Goal: Obtain resource: Download file/media

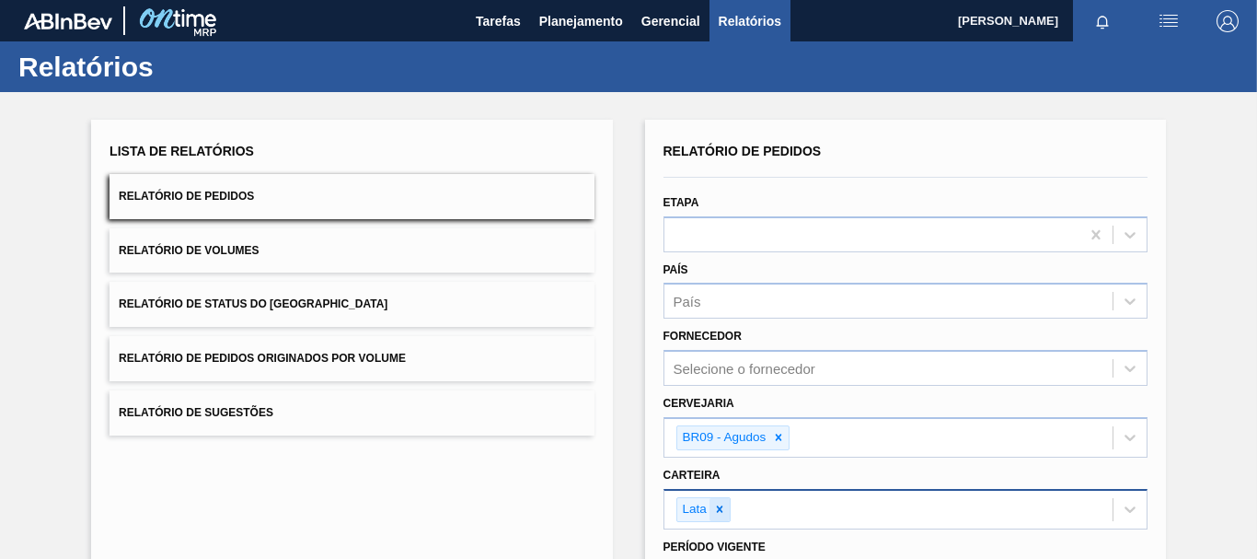
scroll to position [276, 0]
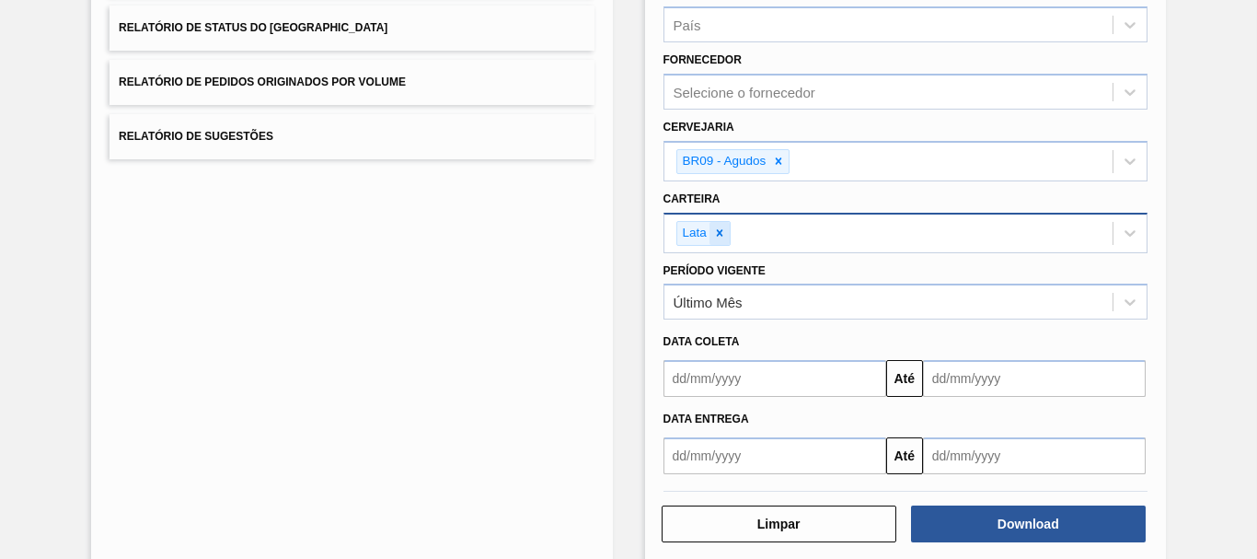
click at [723, 229] on icon at bounding box center [719, 232] width 13 height 13
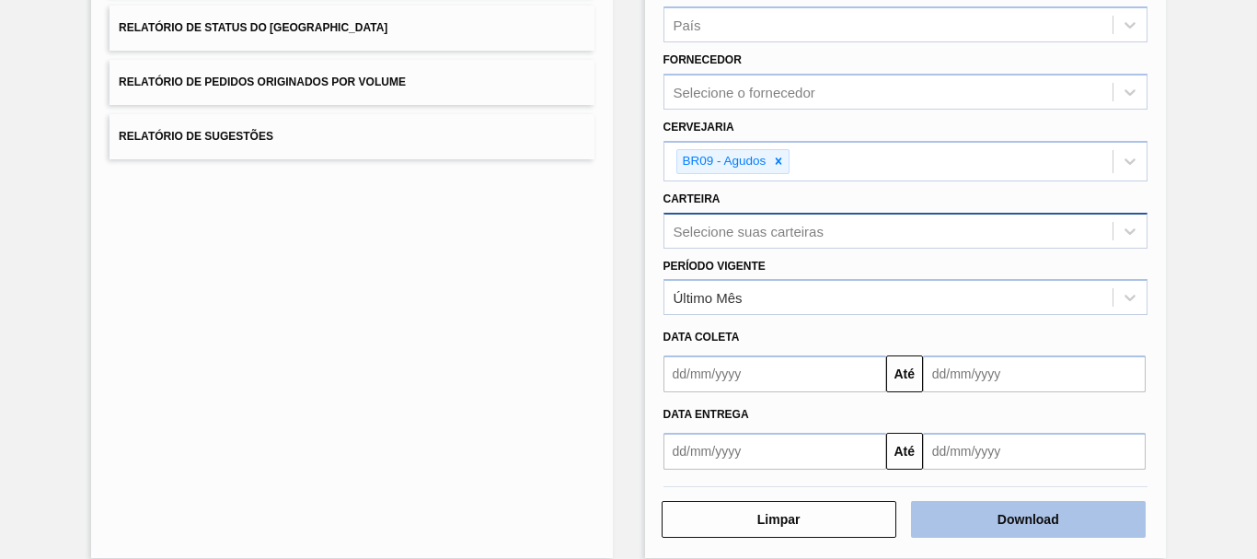
click at [1025, 507] on button "Download" at bounding box center [1028, 519] width 235 height 37
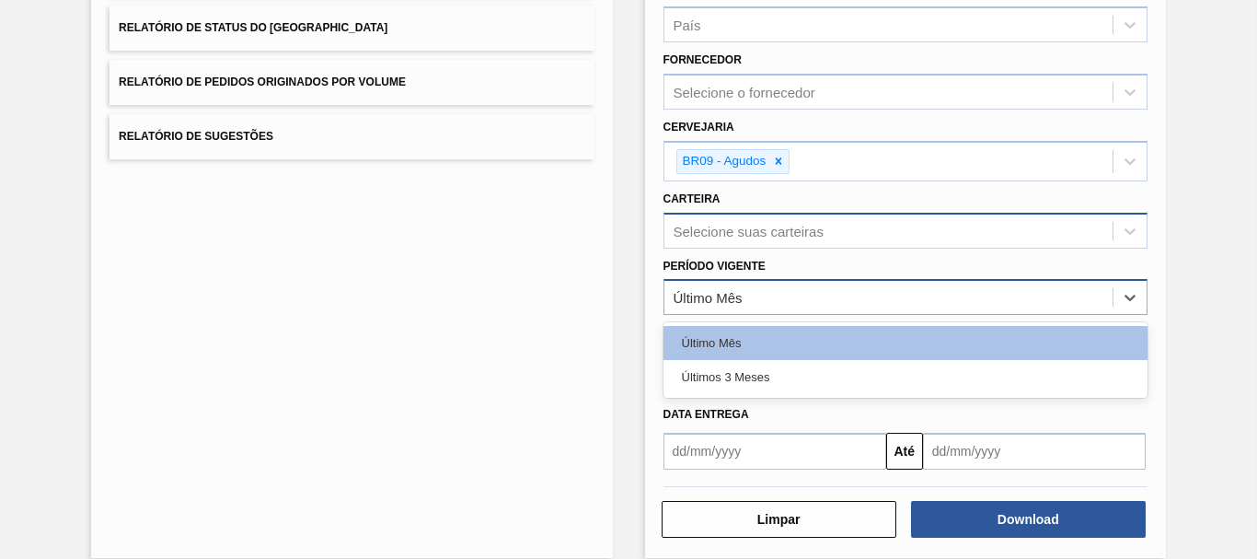
click at [745, 298] on div "Último Mês" at bounding box center [888, 297] width 448 height 27
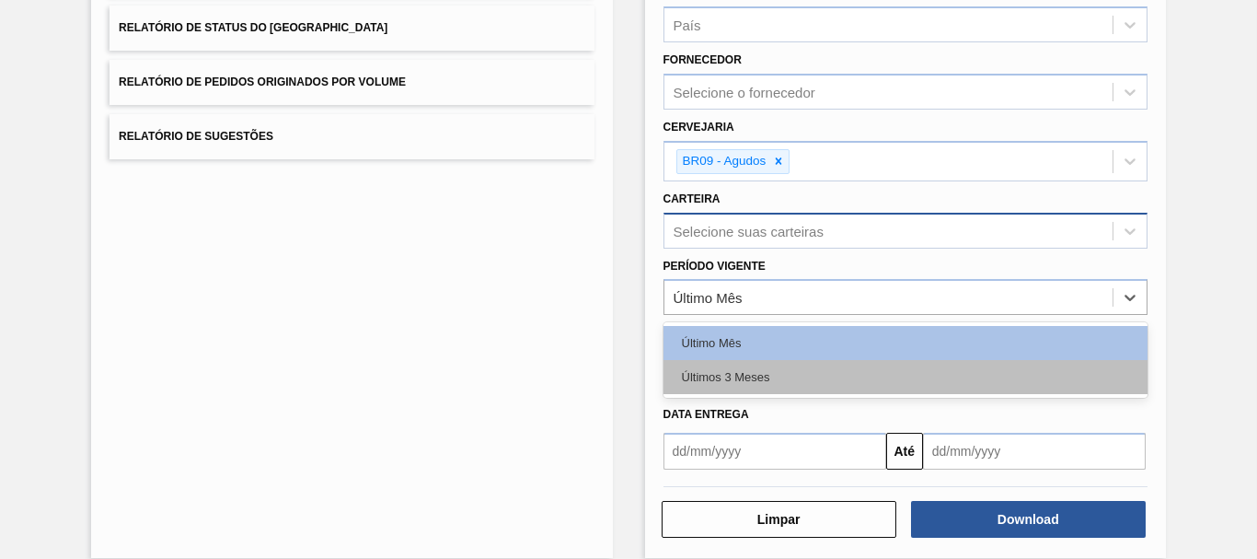
click at [740, 371] on div "Últimos 3 Meses" at bounding box center [906, 377] width 484 height 34
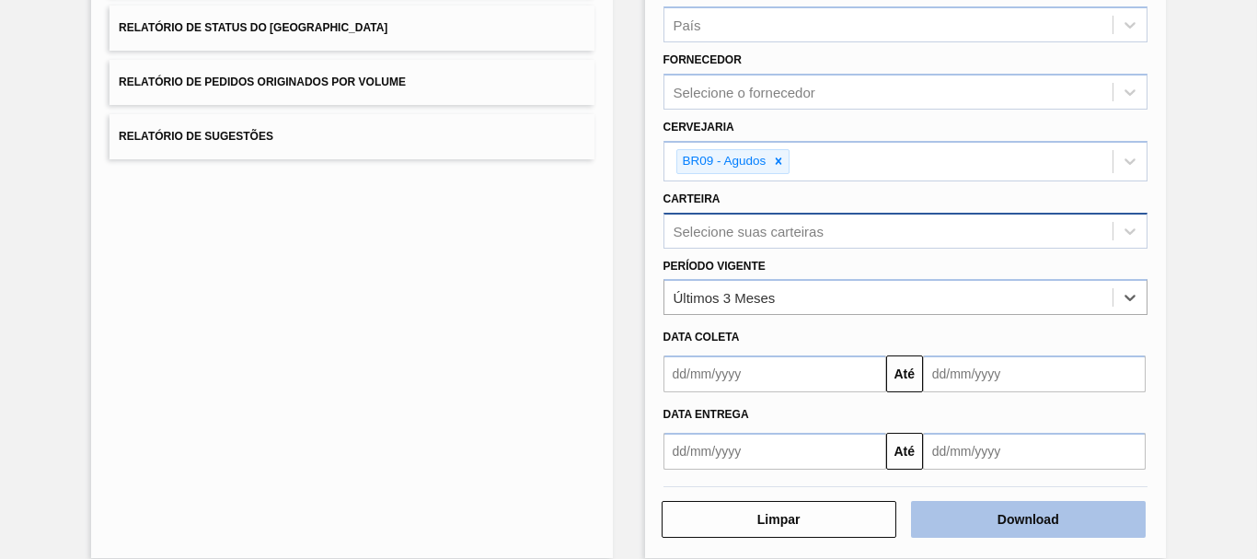
click at [921, 501] on button "Download" at bounding box center [1028, 519] width 235 height 37
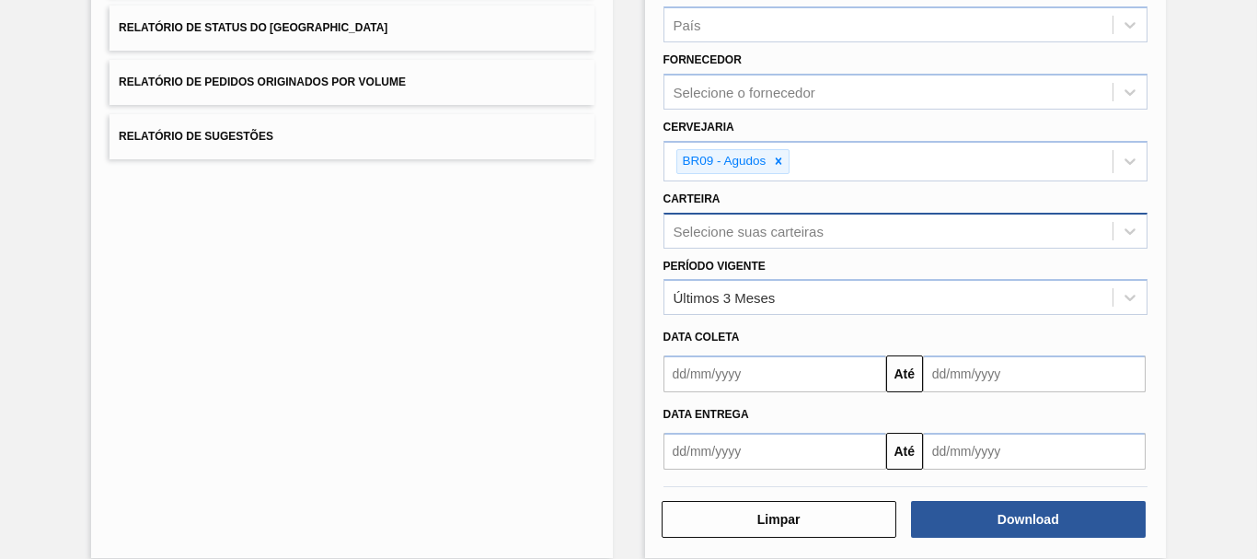
click at [972, 556] on div "Relatório de Pedidos Etapa País País Fornecedor Selecione o fornecedor Cervejar…" at bounding box center [905, 201] width 521 height 714
click at [969, 543] on div "Relatório de Pedidos Etapa País País Fornecedor Selecione o fornecedor Cervejar…" at bounding box center [905, 201] width 521 height 714
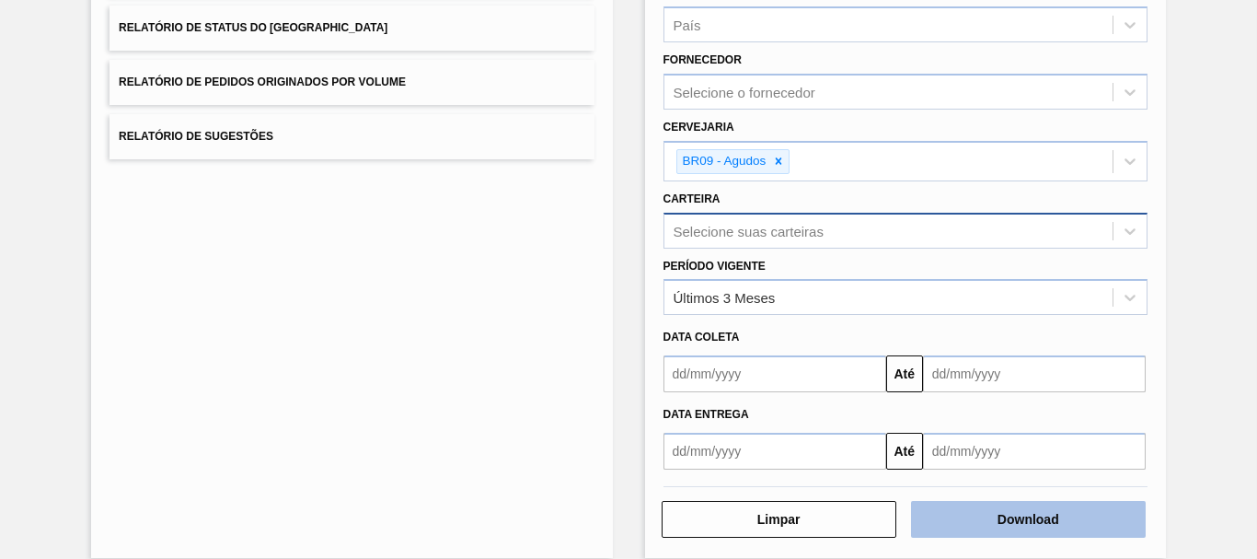
click at [967, 529] on button "Download" at bounding box center [1028, 519] width 235 height 37
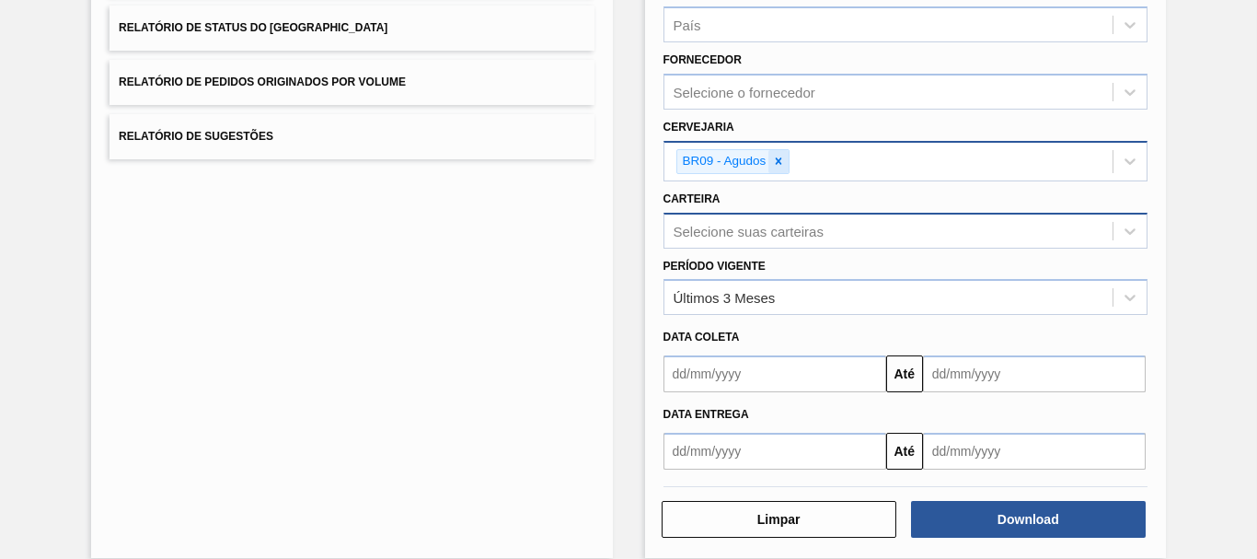
click at [774, 170] on div at bounding box center [778, 161] width 20 height 23
